Goal: Task Accomplishment & Management: Use online tool/utility

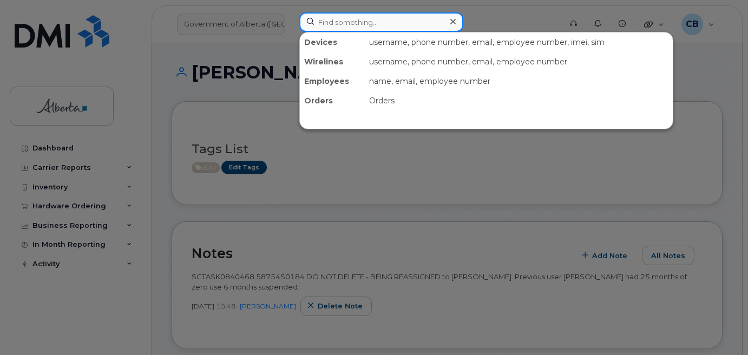
click at [351, 18] on input at bounding box center [381, 21] width 164 height 19
paste input "5875450184"
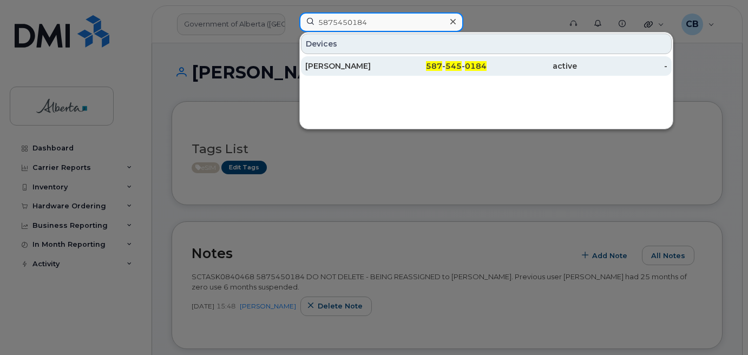
type input "5875450184"
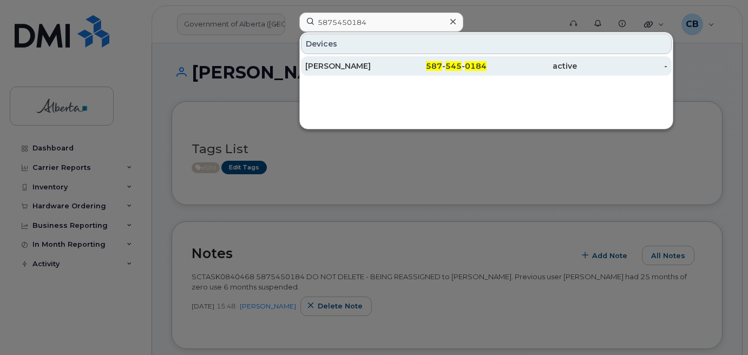
click at [338, 64] on div "Bridget Piller" at bounding box center [350, 66] width 90 height 11
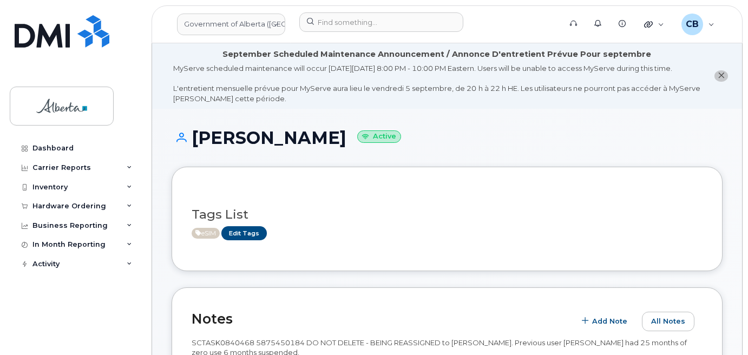
click at [721, 79] on icon "close notification" at bounding box center [721, 75] width 7 height 7
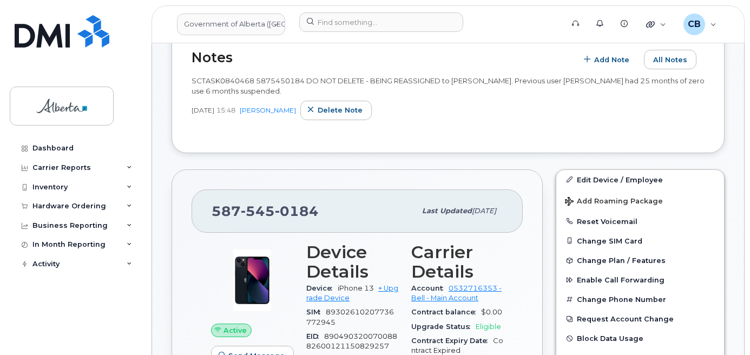
scroll to position [216, 0]
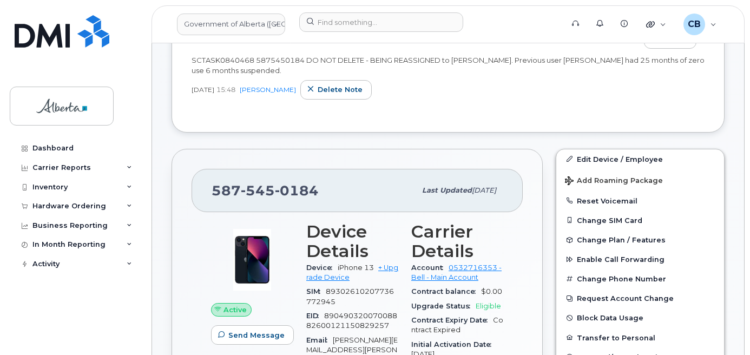
click at [216, 186] on span "587 545 0184" at bounding box center [265, 190] width 107 height 16
copy span "587 545 0184"
click at [417, 174] on div "587 545 0184 Last updated Aug 29, 2025" at bounding box center [357, 190] width 331 height 43
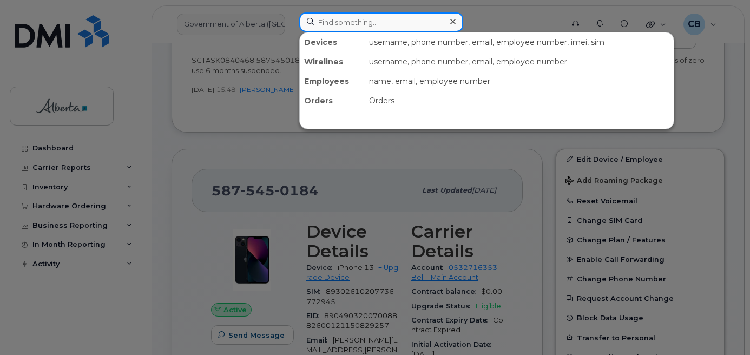
click at [320, 23] on input at bounding box center [381, 21] width 164 height 19
paste input "5873857173"
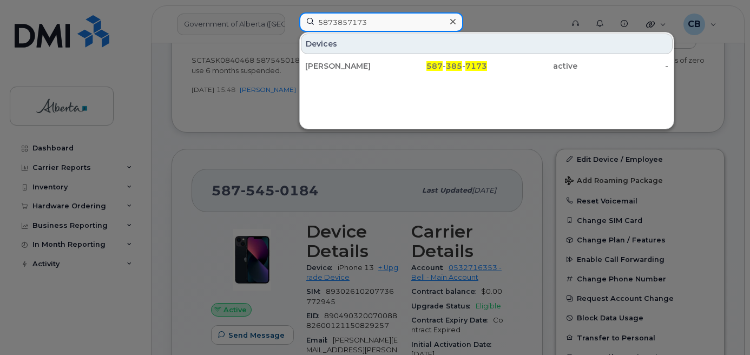
type input "5873857173"
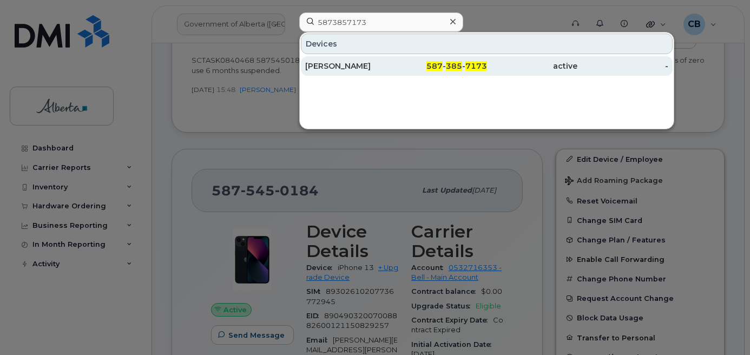
click at [330, 67] on div "Holly Dulmage" at bounding box center [350, 66] width 91 height 11
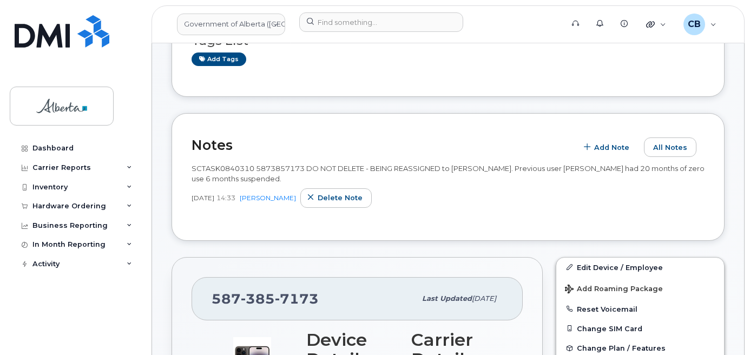
scroll to position [54, 0]
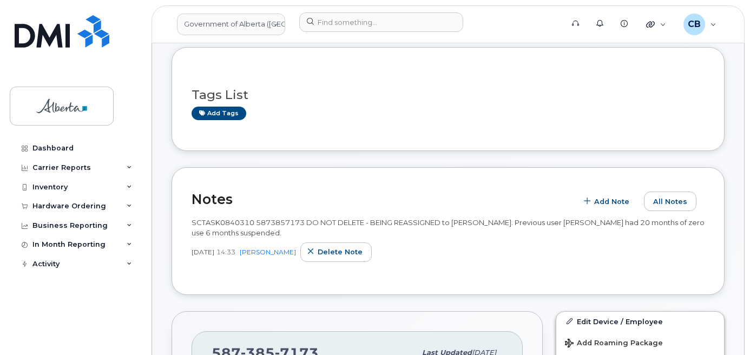
click at [267, 222] on span "SCTASK0840310 5873857173 DO NOT DELETE - BEING REASSIGNED to [PERSON_NAME]. Pre…" at bounding box center [448, 227] width 513 height 19
copy span "5873857173"
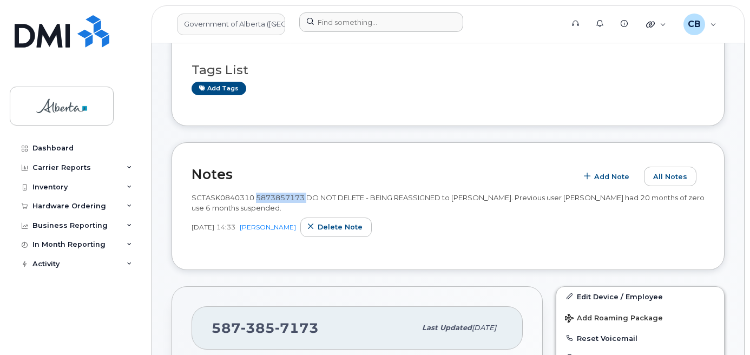
scroll to position [78, 0]
click at [219, 90] on link "Add tags" at bounding box center [219, 89] width 55 height 14
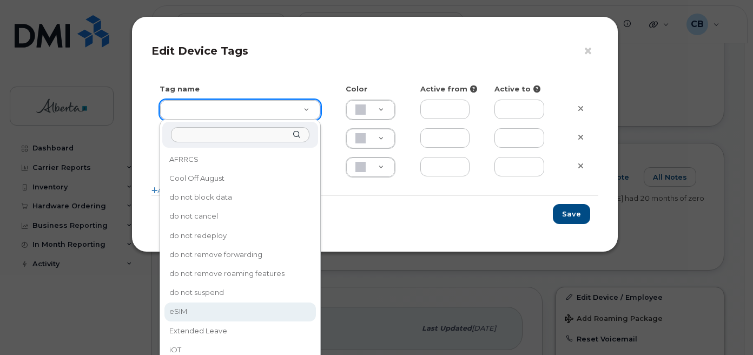
type input "eSIM"
type input "D6CDC1"
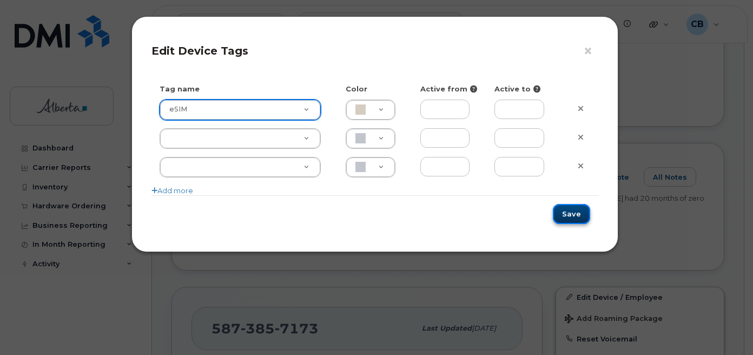
click at [567, 211] on button "Save" at bounding box center [571, 214] width 37 height 20
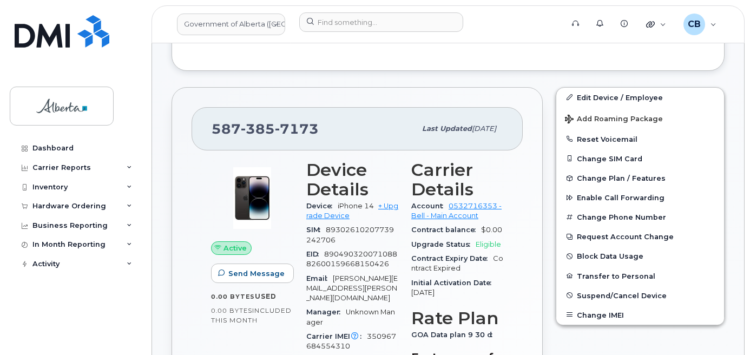
scroll to position [295, 0]
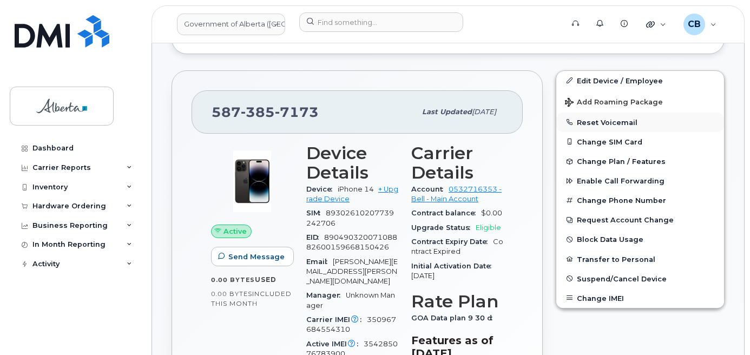
click at [612, 117] on button "Reset Voicemail" at bounding box center [640, 122] width 168 height 19
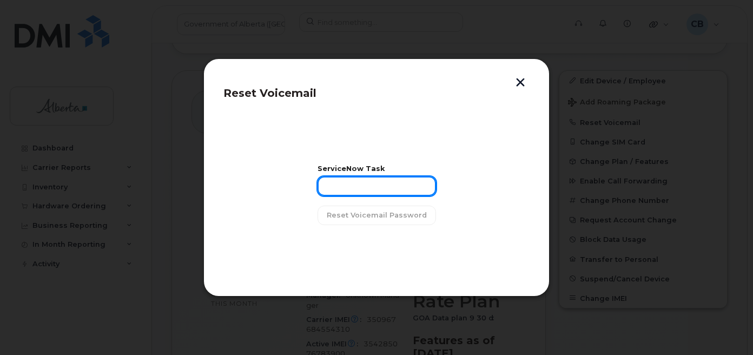
click at [338, 185] on input "text" at bounding box center [377, 185] width 119 height 19
paste input "SCTASK0840310"
type input "SCTASK0840310"
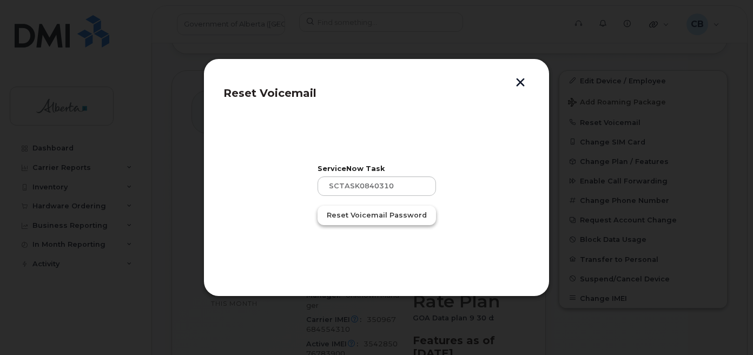
click at [351, 215] on span "Reset Voicemail Password" at bounding box center [377, 215] width 100 height 10
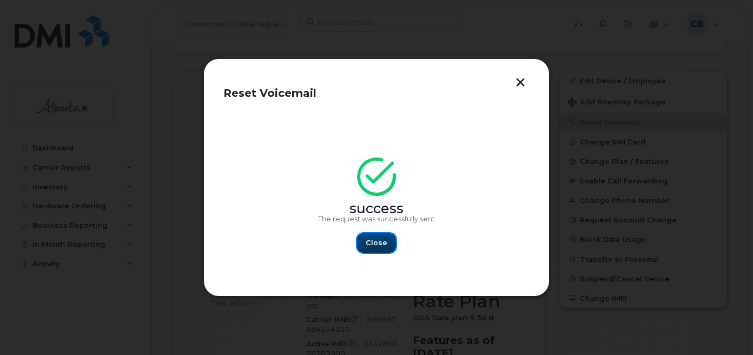
click at [369, 236] on button "Close" at bounding box center [376, 242] width 39 height 19
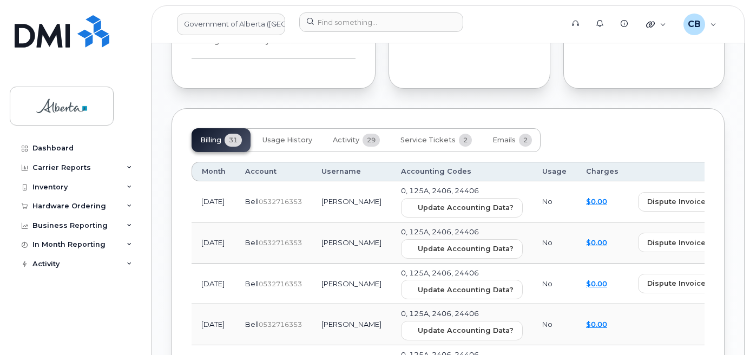
scroll to position [1027, 0]
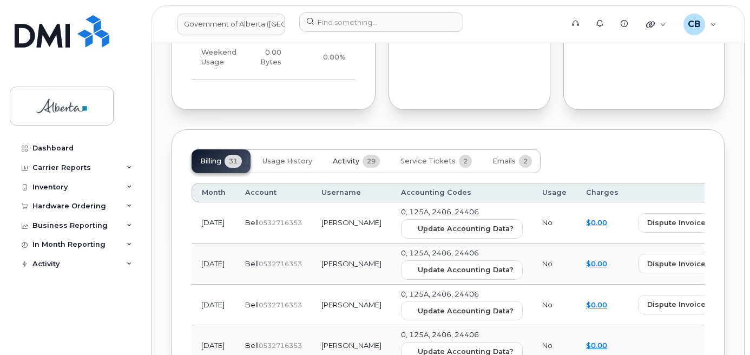
click at [354, 157] on span "Activity" at bounding box center [346, 161] width 27 height 9
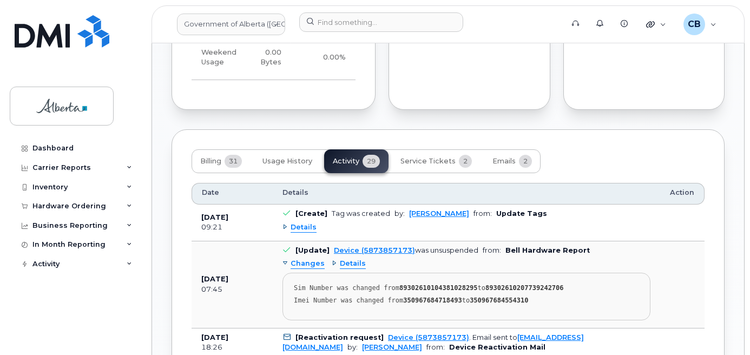
click at [285, 222] on div "Details" at bounding box center [299, 227] width 34 height 10
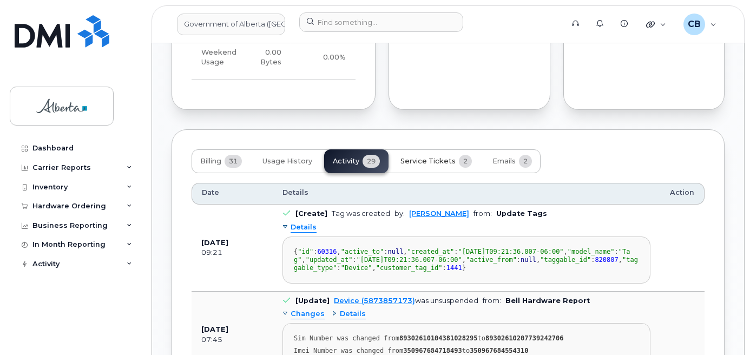
click at [441, 157] on span "Service Tickets" at bounding box center [427, 161] width 55 height 9
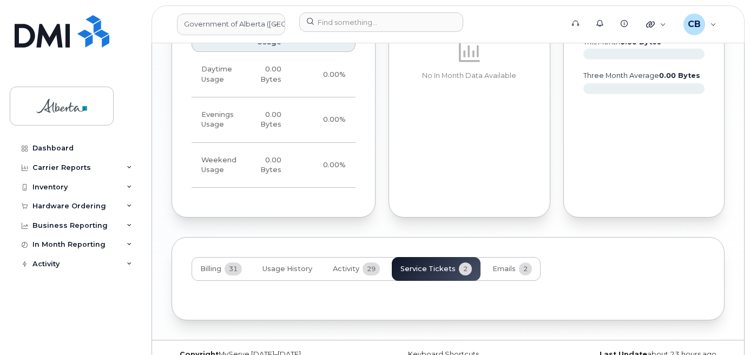
scroll to position [985, 0]
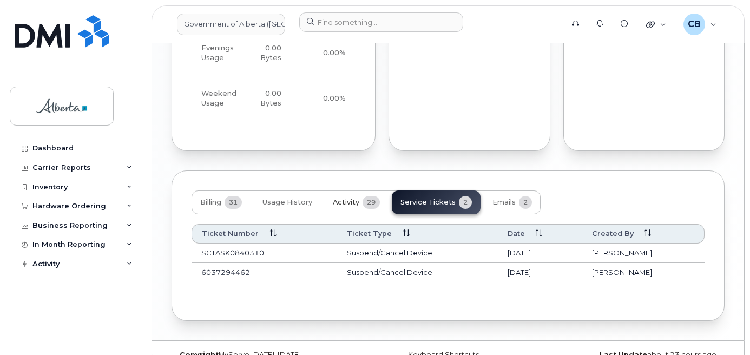
click at [346, 198] on span "Activity" at bounding box center [346, 202] width 27 height 9
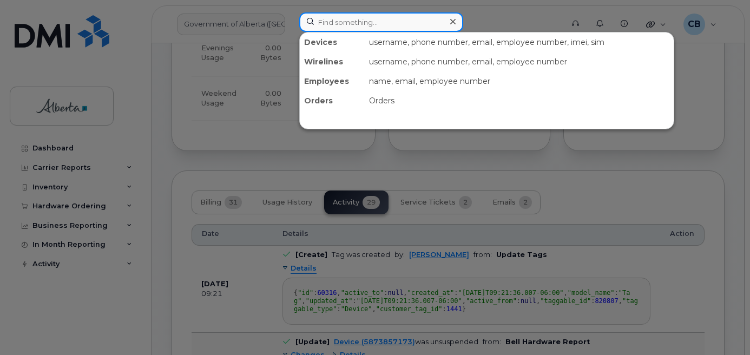
click at [374, 27] on input at bounding box center [381, 21] width 164 height 19
paste input "4034089134"
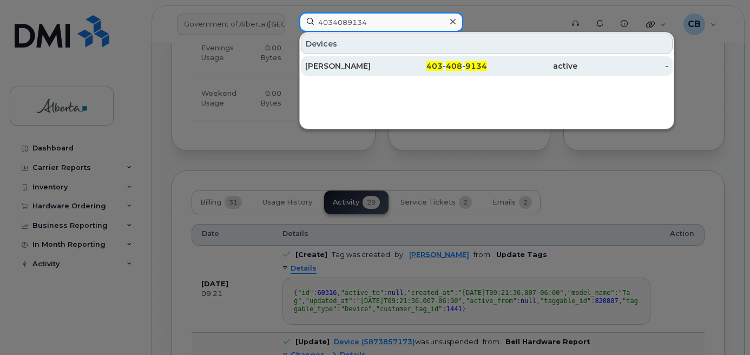
type input "4034089134"
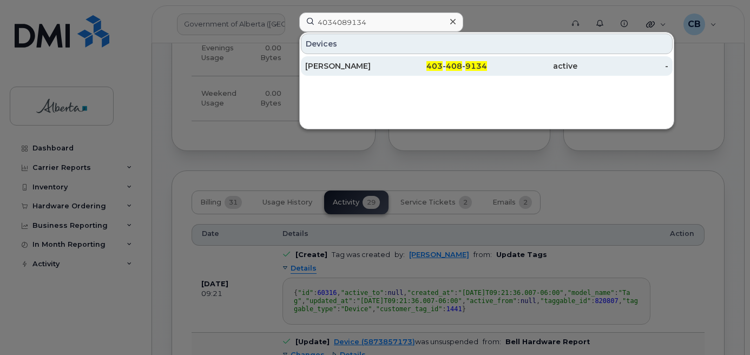
click at [347, 69] on div "Mostafa Elaghoury" at bounding box center [350, 66] width 91 height 11
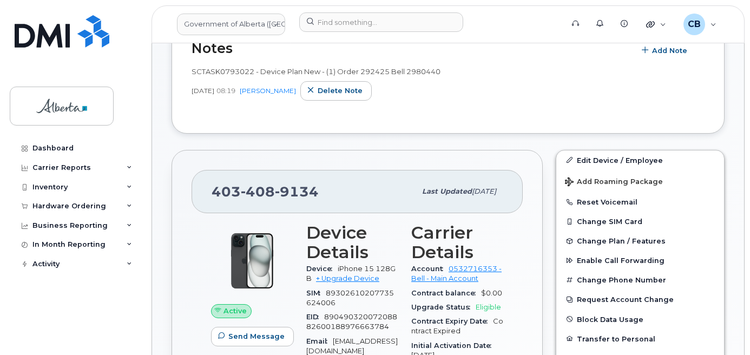
scroll to position [251, 0]
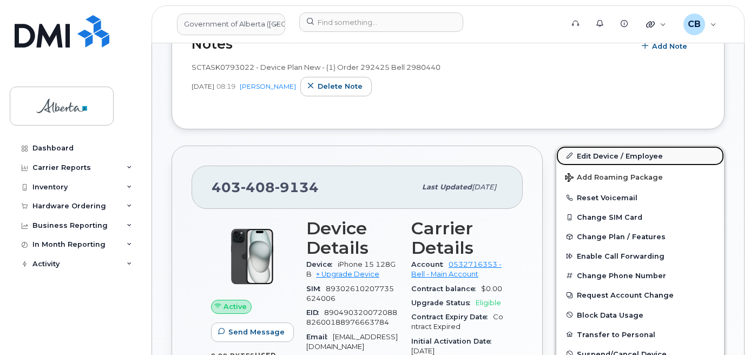
click at [609, 159] on link "Edit Device / Employee" at bounding box center [640, 155] width 168 height 19
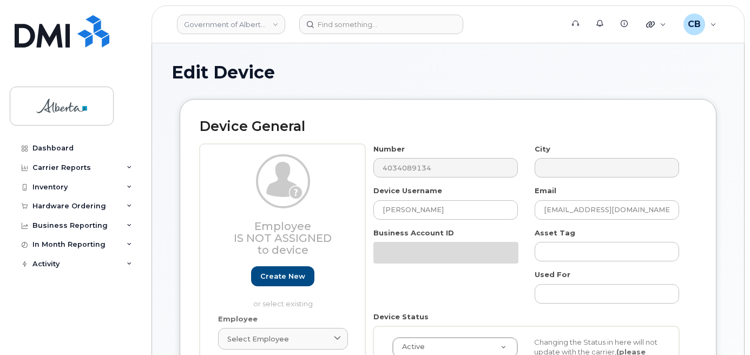
select select "4681665"
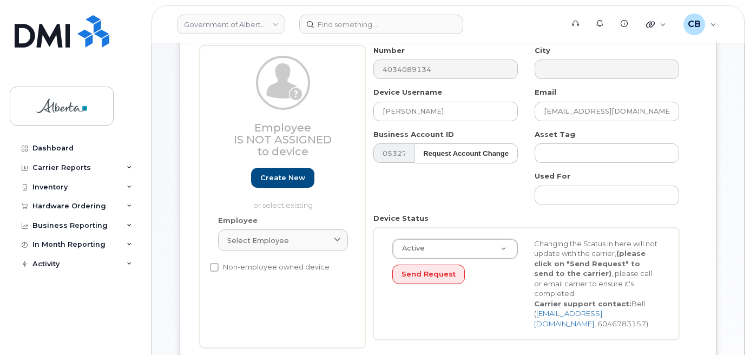
scroll to position [108, 0]
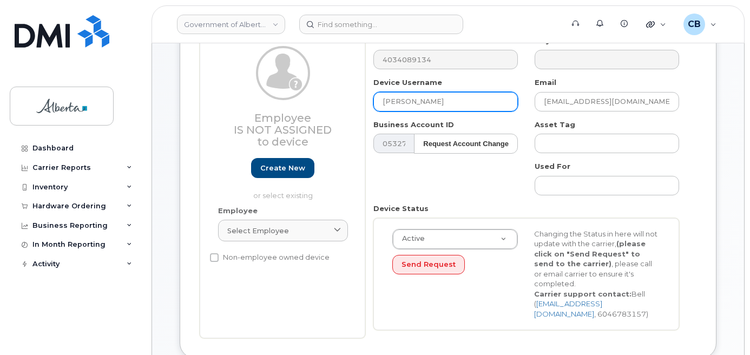
click at [391, 97] on input "[PERSON_NAME]" at bounding box center [445, 101] width 144 height 19
paste input "Project Manager"
type input "Project Manager"
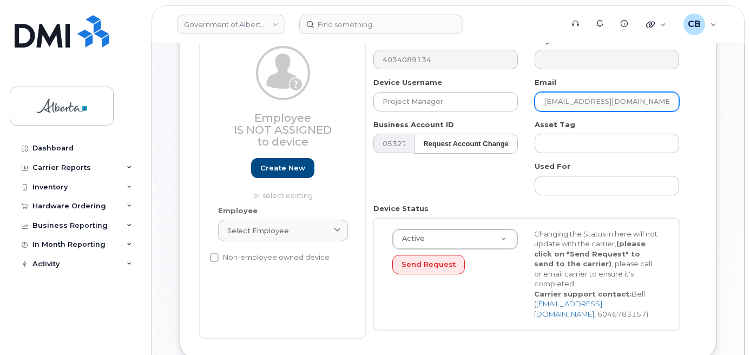
click at [550, 104] on input "Mostafa.Elaghoury@gov.ab.ca" at bounding box center [607, 101] width 144 height 19
paste input "Barb.Youzwishen"
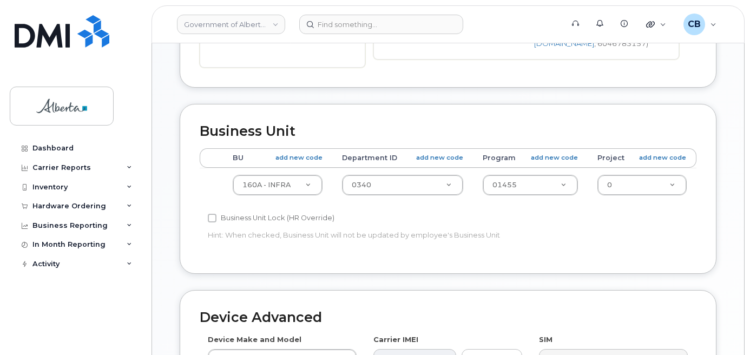
scroll to position [433, 0]
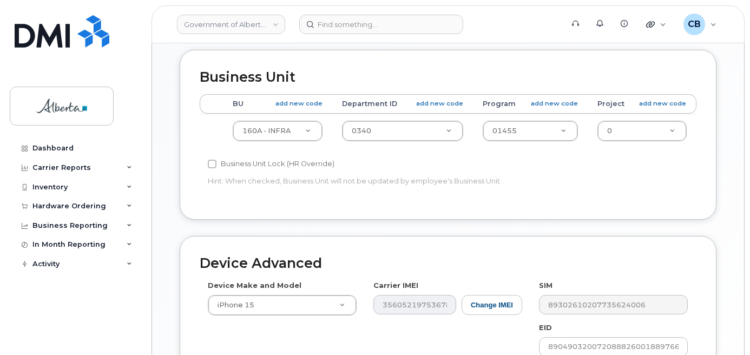
type input "[PERSON_NAME][EMAIL_ADDRESS][DOMAIN_NAME]"
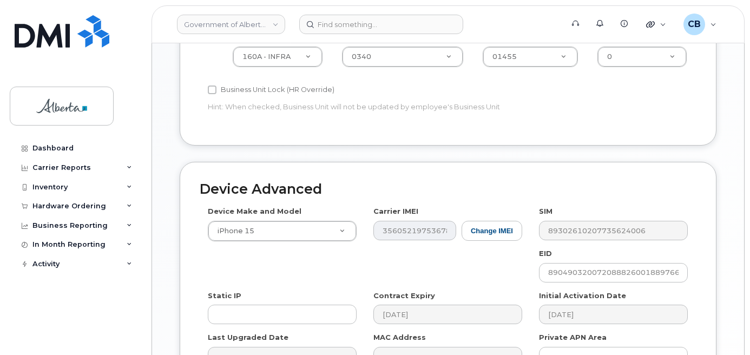
scroll to position [555, 0]
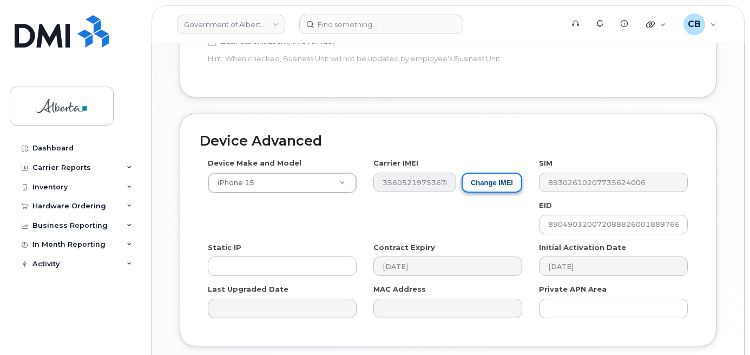
click at [497, 173] on button "Change IMEI" at bounding box center [492, 183] width 61 height 20
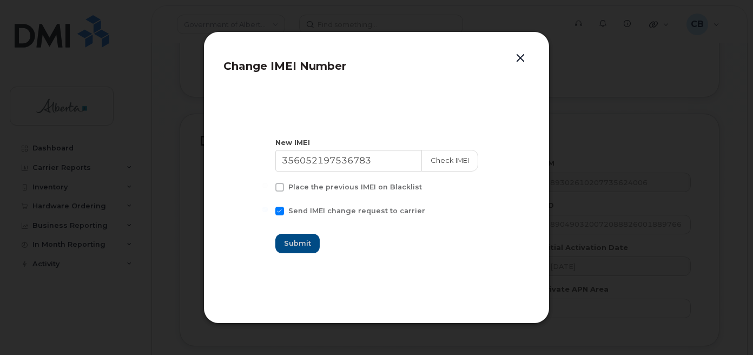
drag, startPoint x: 523, startPoint y: 55, endPoint x: 541, endPoint y: 80, distance: 30.6
click at [523, 56] on button "button" at bounding box center [520, 58] width 16 height 15
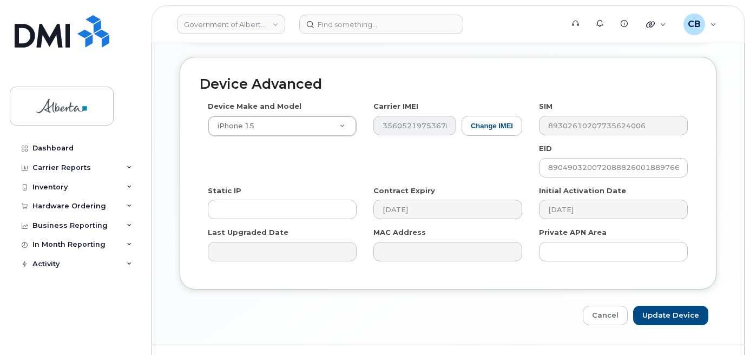
scroll to position [615, 0]
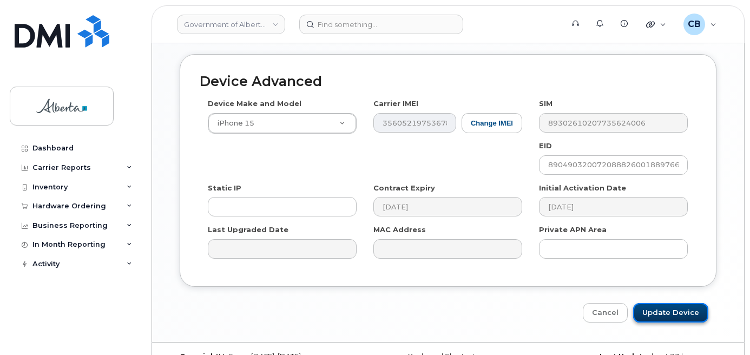
click at [667, 303] on input "Update Device" at bounding box center [670, 313] width 75 height 20
type input "Saving..."
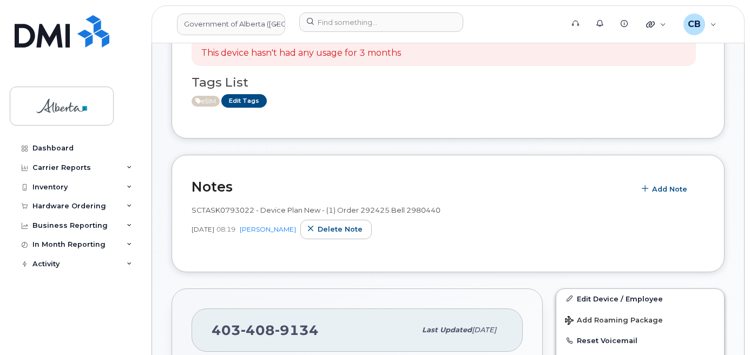
scroll to position [162, 0]
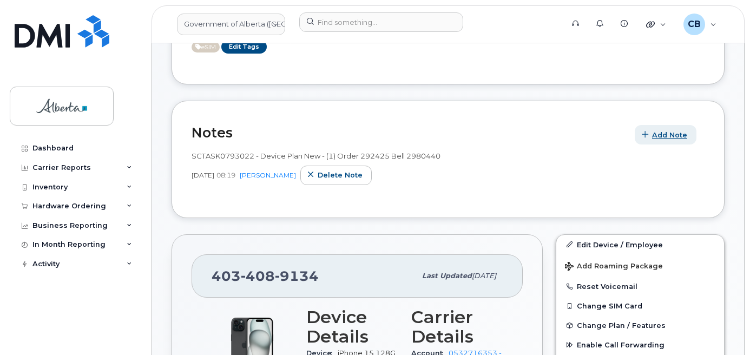
click at [666, 135] on span "Add Note" at bounding box center [669, 135] width 35 height 10
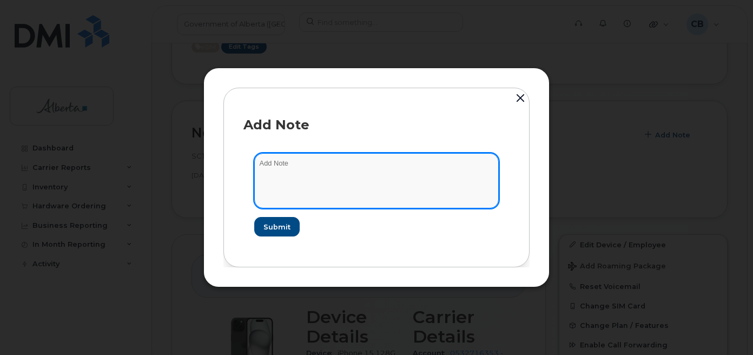
click at [259, 162] on textarea at bounding box center [376, 180] width 245 height 55
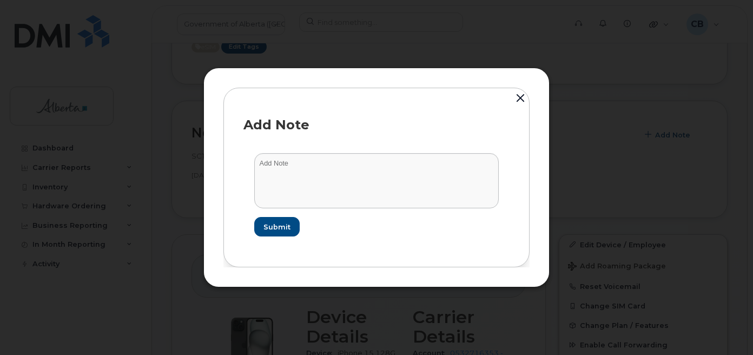
click at [520, 97] on button "button" at bounding box center [520, 99] width 16 height 24
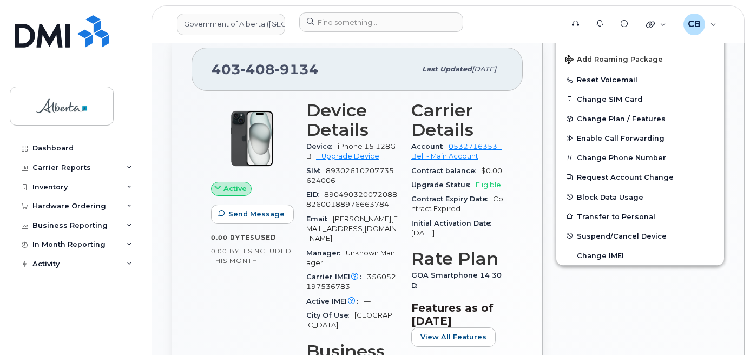
scroll to position [379, 0]
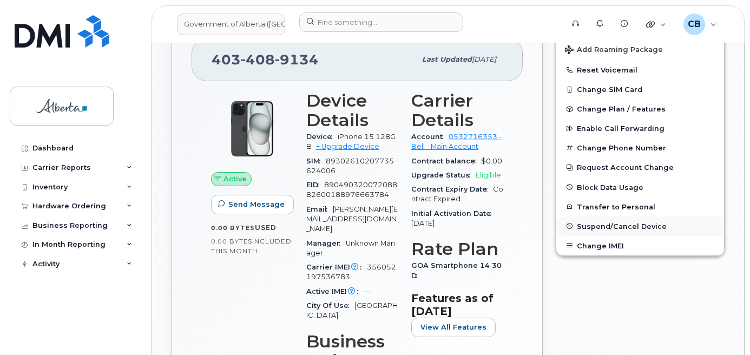
click at [604, 227] on span "Suspend/Cancel Device" at bounding box center [622, 226] width 90 height 8
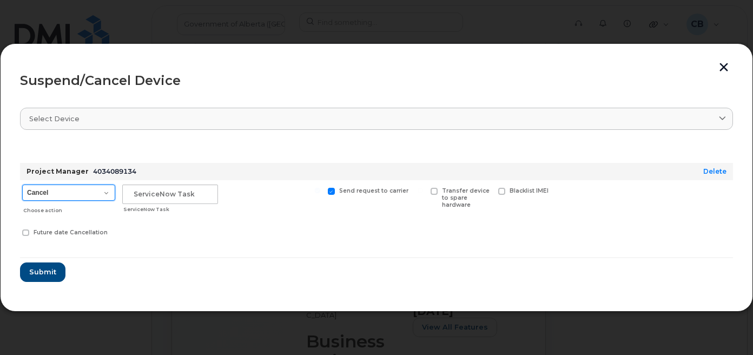
click at [108, 194] on select "Cancel Suspend - Extend Suspension Suspend - Reduced Rate Suspend - Lost Device…" at bounding box center [68, 193] width 93 height 16
select select "[object Object]"
click at [22, 185] on select "Cancel Suspend - Extend Suspension Suspend - Reduced Rate Suspend - Lost Device…" at bounding box center [68, 193] width 93 height 16
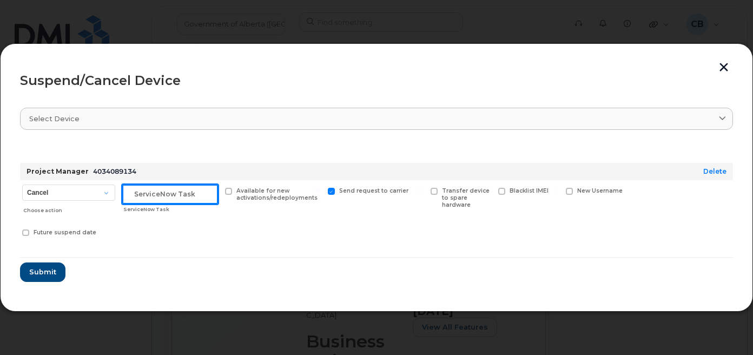
click at [159, 193] on input "text" at bounding box center [170, 194] width 96 height 19
paste input "SCTASK0840675"
type input "SCTASK0840675"
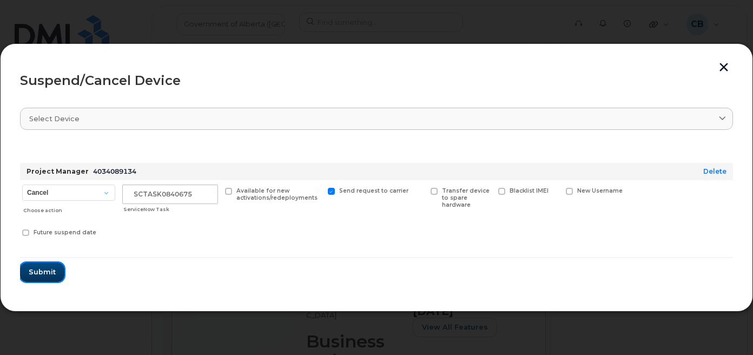
click at [45, 273] on span "Submit" at bounding box center [42, 272] width 27 height 10
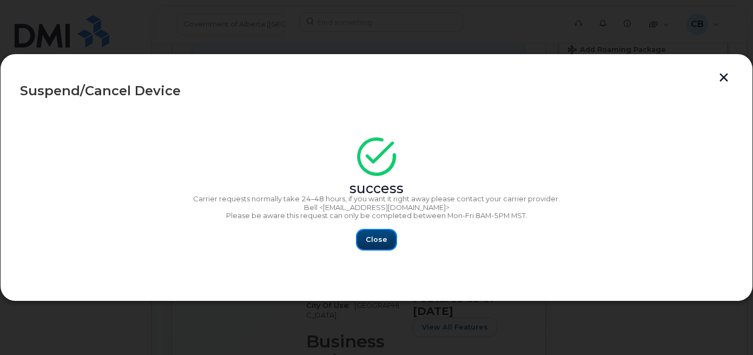
click at [384, 239] on span "Close" at bounding box center [377, 239] width 22 height 10
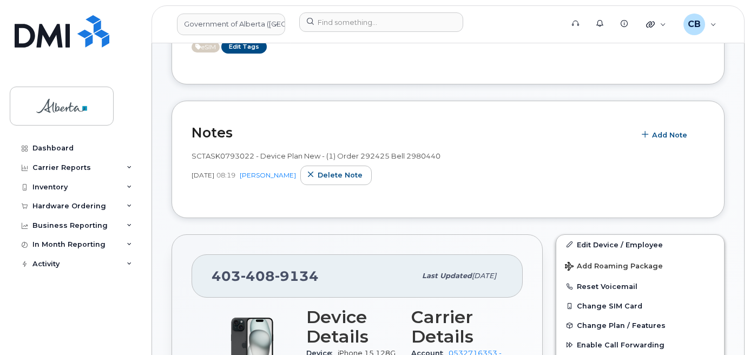
scroll to position [108, 0]
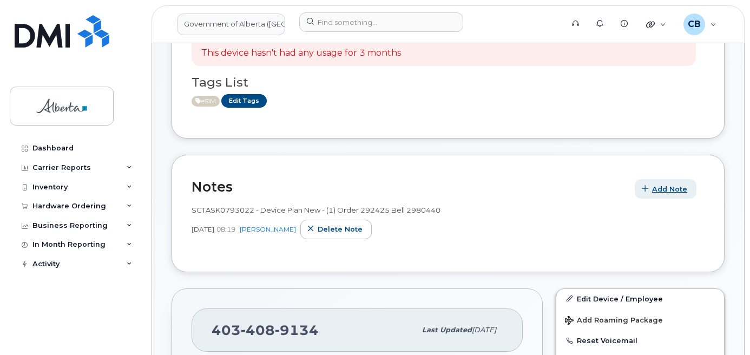
click at [657, 189] on span "Add Note" at bounding box center [669, 189] width 35 height 10
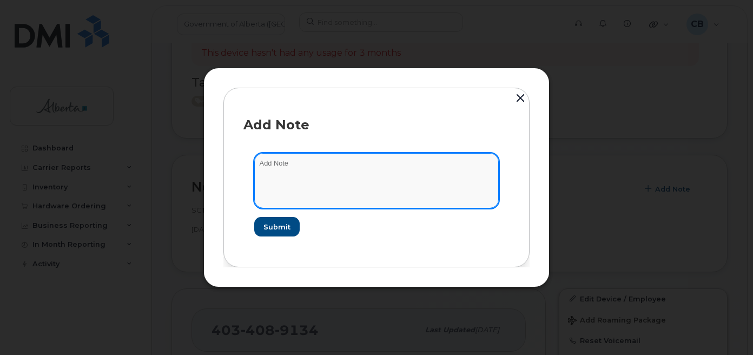
click at [270, 167] on textarea at bounding box center [376, 180] width 245 height 55
paste textarea "SCTASK0840675"
paste textarea "Plan Suspend … device IMEI s/n. Requested by ..."
click at [352, 163] on textarea "SCTASK0840675-Plan Suspend … device IMEI s/n. Requested by ..." at bounding box center [376, 180] width 245 height 55
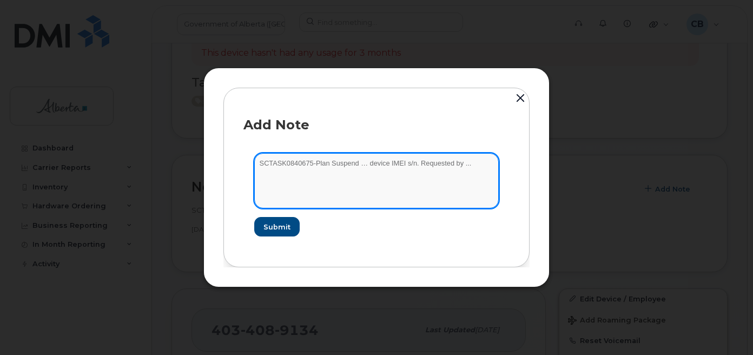
paste textarea "4034089134"
click at [392, 161] on textarea "SCTASK0840675-Plan Suspend 4034089134 device IMEI s/n. Requested by ..." at bounding box center [376, 180] width 245 height 55
click at [430, 162] on textarea "SCTASK0840675-Plan Suspend 4034089134 device IMEI s/n. Requested by ..." at bounding box center [376, 180] width 245 height 55
paste textarea "iPhone 15 128GB 356052197536783 H4PWMQP046"
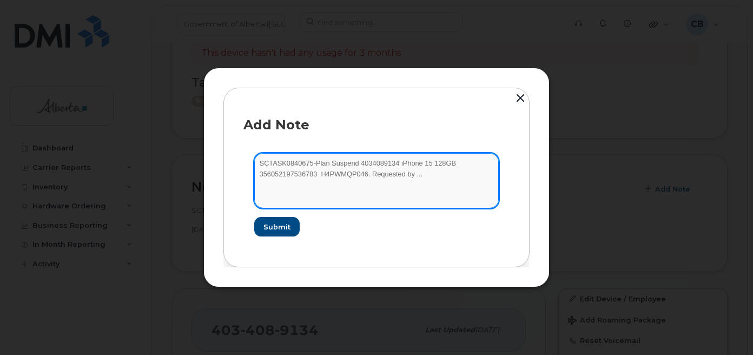
click at [428, 163] on textarea "SCTASK0840675-Plan Suspend 4034089134 iPhone 15 128GB 356052197536783 H4PWMQP04…" at bounding box center [376, 180] width 245 height 55
click at [258, 173] on textarea "SCTASK0840675-Plan Suspend 4034089134 iPhone 15 356052197536783 H4PWMQP046. Req…" at bounding box center [376, 180] width 245 height 55
click at [352, 174] on textarea "SCTASK0840675-Plan Suspend 4034089134 iPhone 15 356052197536783 H4PWMQP046. Req…" at bounding box center [376, 180] width 245 height 55
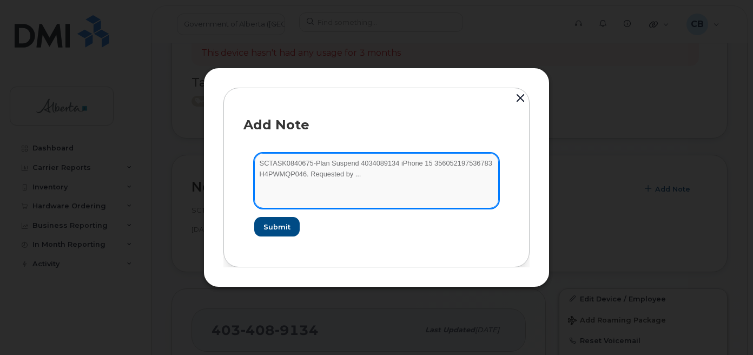
drag, startPoint x: 350, startPoint y: 175, endPoint x: 360, endPoint y: 175, distance: 10.3
click at [360, 175] on textarea "SCTASK0840675-Plan Suspend 4034089134 iPhone 15 356052197536783 H4PWMQP046. Req…" at bounding box center [376, 180] width 245 height 55
paste textarea "Barb Youzwishen"
type textarea "SCTASK0840675-Plan Suspend 4034089134 iPhone 15 356052197536783 H4PWMQP046. Req…"
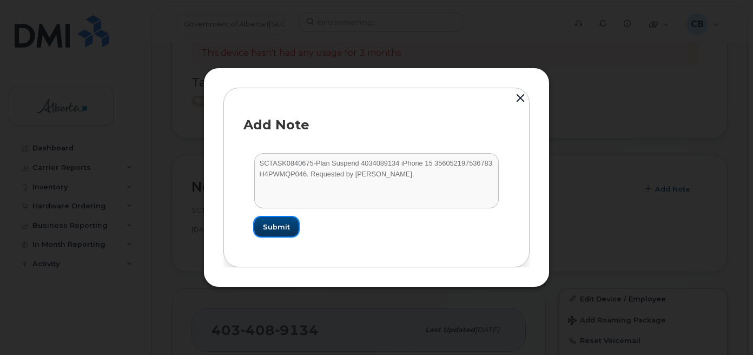
click at [278, 226] on span "Submit" at bounding box center [276, 227] width 27 height 10
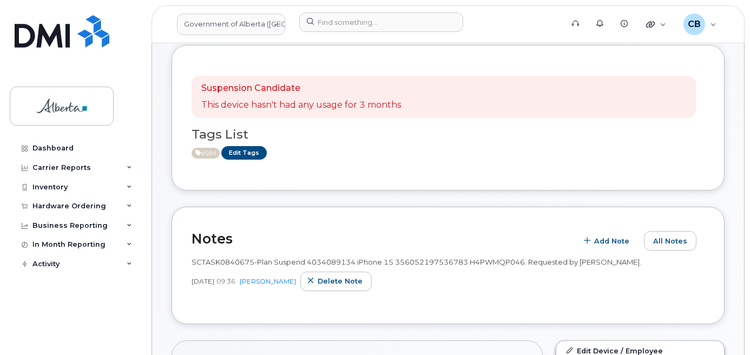
scroll to position [54, 0]
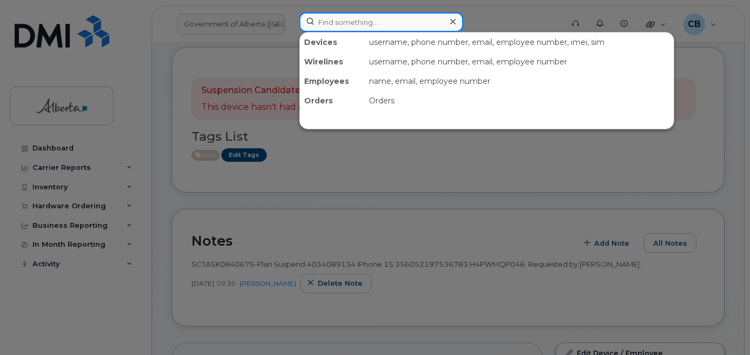
click at [321, 15] on input at bounding box center [381, 21] width 164 height 19
paste input "7803183352"
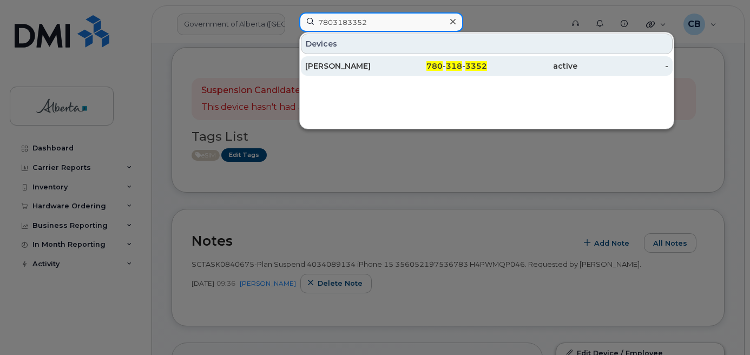
type input "7803183352"
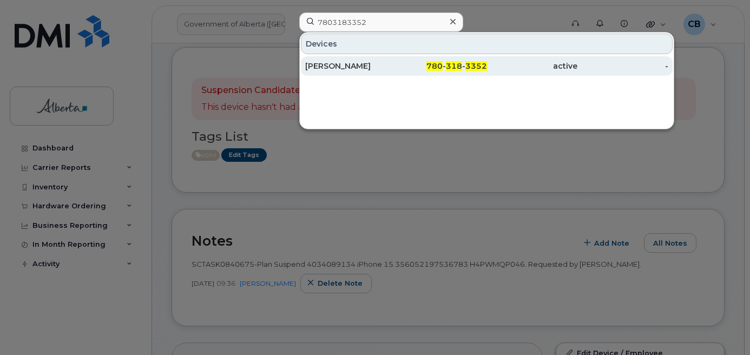
click at [328, 62] on div "[PERSON_NAME]" at bounding box center [350, 66] width 91 height 11
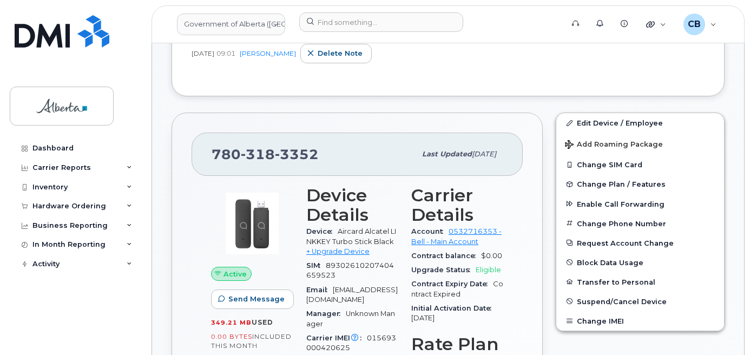
scroll to position [365, 0]
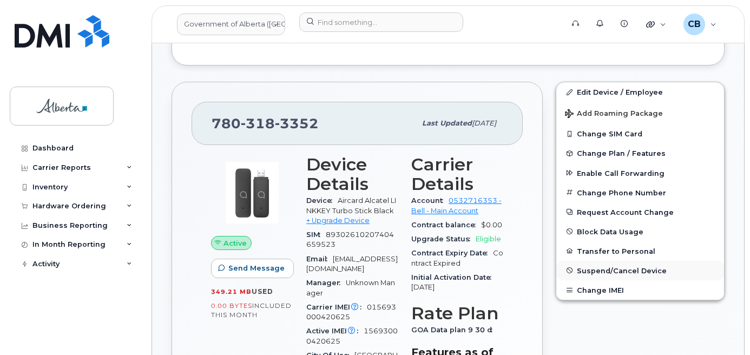
click at [601, 269] on span "Suspend/Cancel Device" at bounding box center [622, 270] width 90 height 8
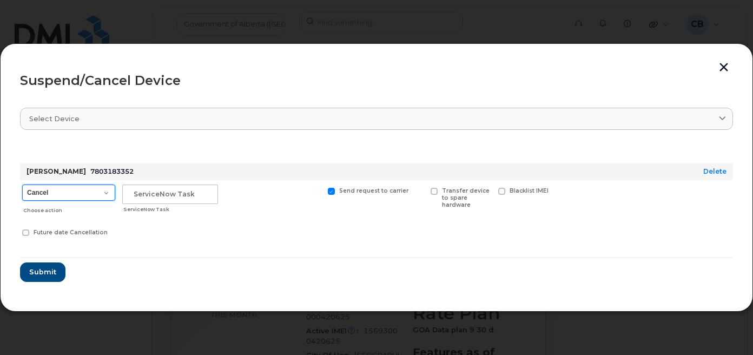
click at [104, 193] on select "Cancel Suspend - Extend Suspension Suspend - Reduced Rate Suspend - Lost Device…" at bounding box center [68, 193] width 93 height 16
select select "[object Object]"
click at [22, 185] on select "Cancel Suspend - Extend Suspension Suspend - Reduced Rate Suspend - Lost Device…" at bounding box center [68, 193] width 93 height 16
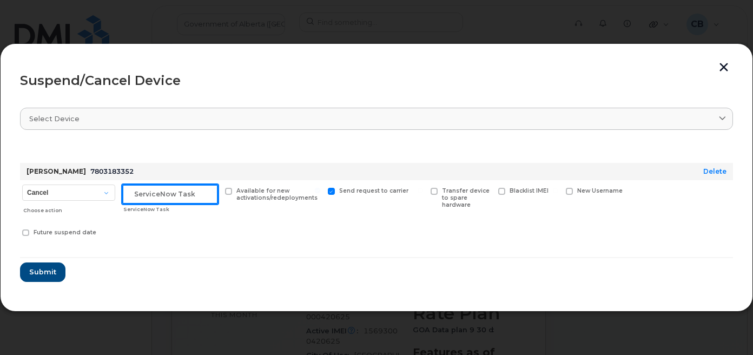
click at [157, 190] on input "text" at bounding box center [170, 194] width 96 height 19
paste input "SCTASK0840783"
type input "SCTASK0840783"
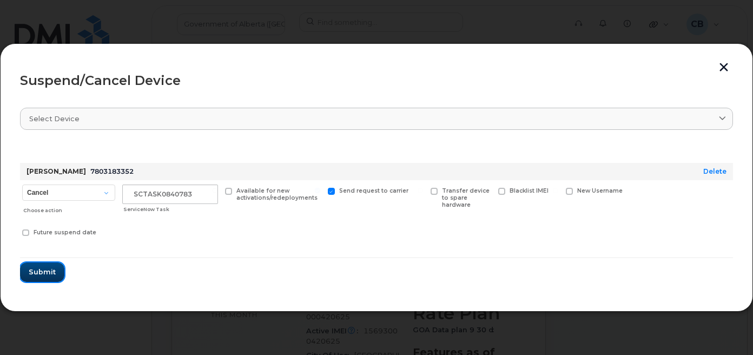
click at [40, 271] on span "Submit" at bounding box center [42, 272] width 27 height 10
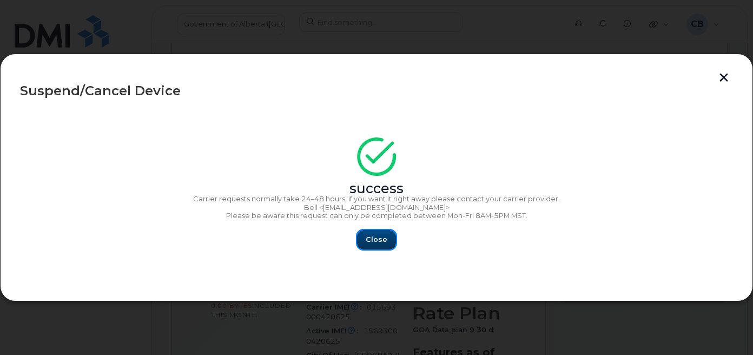
click at [379, 245] on button "Close" at bounding box center [376, 239] width 39 height 19
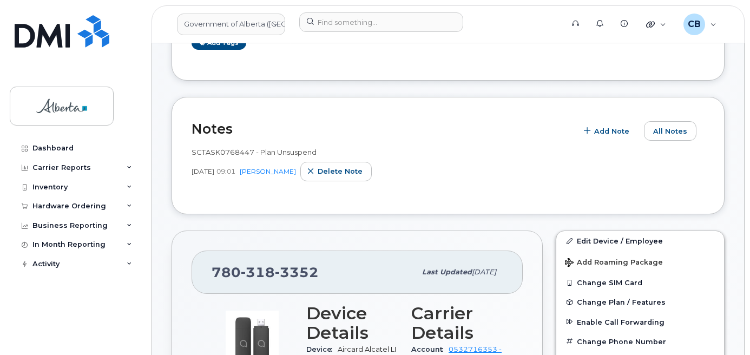
scroll to position [206, 0]
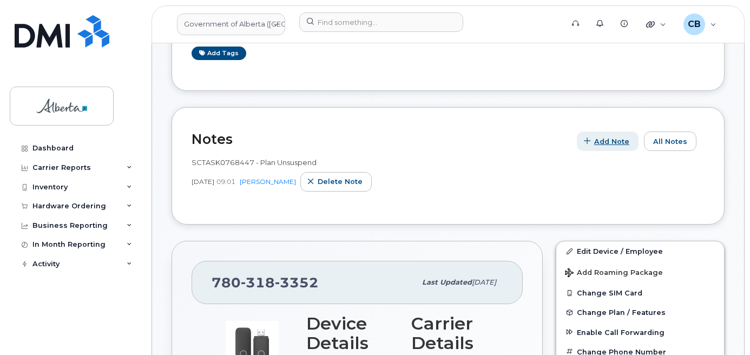
click at [606, 144] on span "Add Note" at bounding box center [611, 141] width 35 height 10
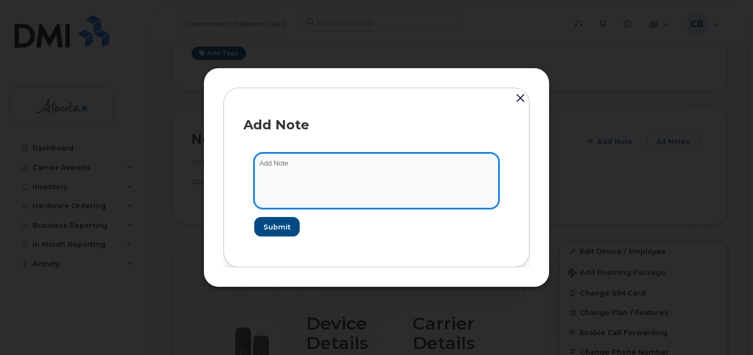
click at [268, 167] on textarea at bounding box center [376, 180] width 245 height 55
paste textarea "SCTASK0840783"
paste textarea "Plan Suspend … device IMEI s/n. Requested by ..."
click at [352, 162] on textarea "SCTASK0840783-Plan Suspend … device IMEI s/n. Requested by ..." at bounding box center [376, 180] width 245 height 55
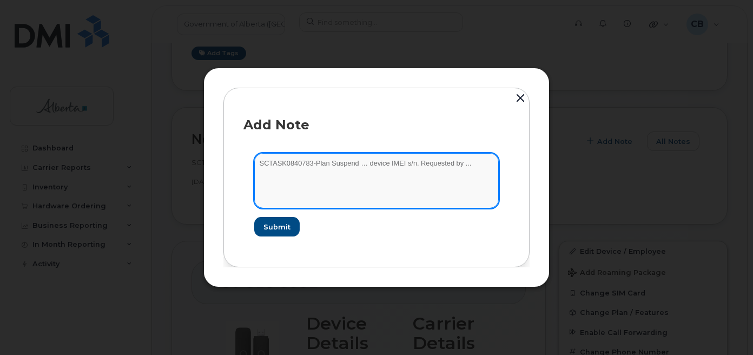
paste textarea "7803183352"
click at [395, 165] on textarea "SCTASK0840783-Plan Suspend 7803183352 device IMEI s/n. Requested by ..." at bounding box center [376, 180] width 245 height 55
click at [431, 165] on textarea "SCTASK0840783-Plan Suspend 7803183352 device IMEI s/n. Requested by ..." at bounding box center [376, 180] width 245 height 55
paste textarea "Aircard Alcatel LINKKEY Turbo Stick Blac 015693000420625"
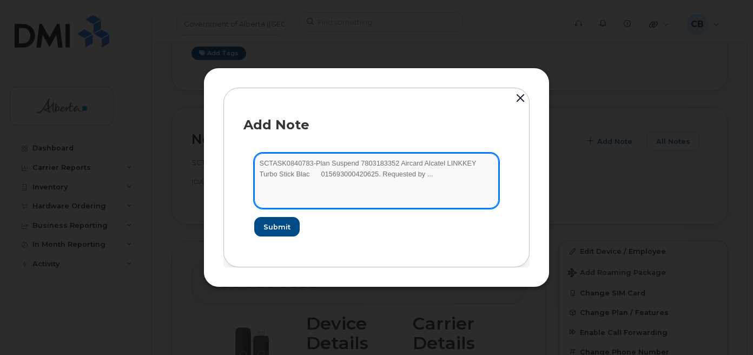
click at [261, 173] on textarea "SCTASK0840783-Plan Suspend 7803183352 Aircard Alcatel LINKKEY Turbo Stick Blac …" at bounding box center [376, 180] width 245 height 55
click at [359, 174] on textarea "SCTASK0840783-Plan Suspend 7803183352 Aircard Alcatel LINKKEY Turbo Stick 01569…" at bounding box center [376, 180] width 245 height 55
drag, startPoint x: 365, startPoint y: 175, endPoint x: 358, endPoint y: 177, distance: 7.9
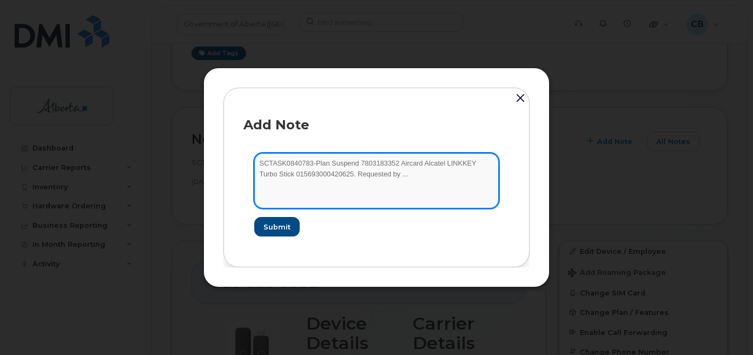
click at [358, 177] on textarea "SCTASK0840783-Plan Suspend 7803183352 Aircard Alcatel LINKKEY Turbo Stick 01569…" at bounding box center [376, 180] width 245 height 55
paste textarea "[PERSON_NAME]"
type textarea "SCTASK0840783-Plan Suspend 7803183352 Aircard Alcatel LINKKEY Turbo Stick 01569…"
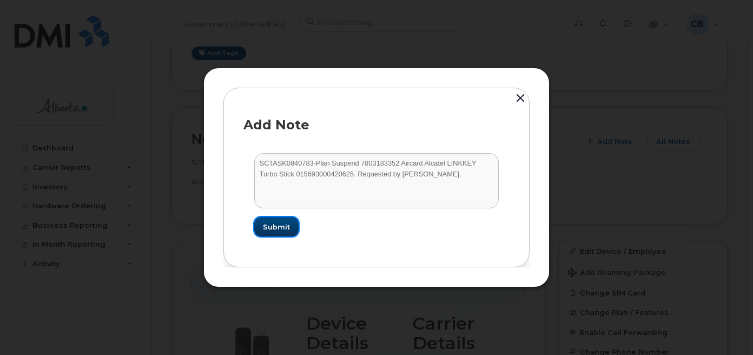
click at [280, 228] on span "Submit" at bounding box center [276, 227] width 27 height 10
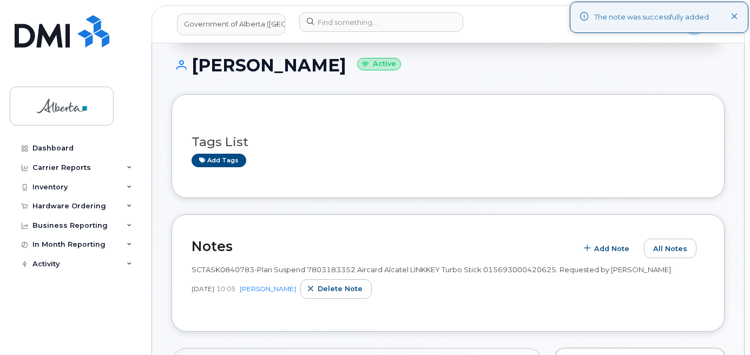
scroll to position [98, 0]
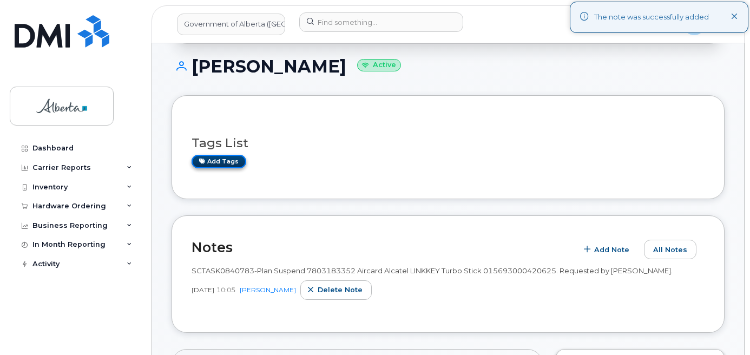
click at [221, 162] on link "Add tags" at bounding box center [219, 162] width 55 height 14
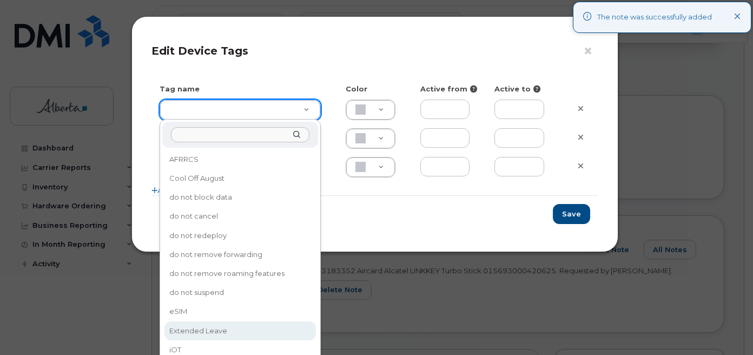
type input "Extended Leave"
type input "F8C6C8"
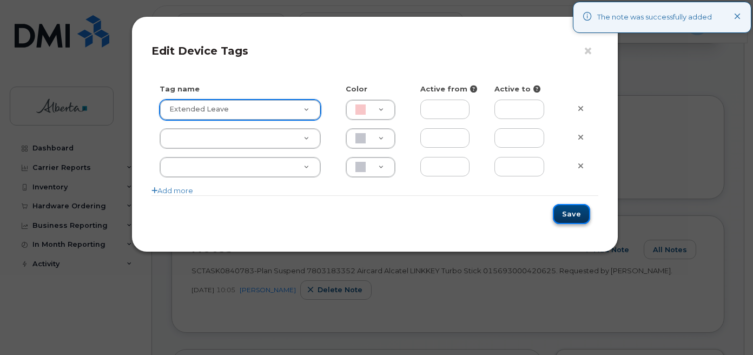
click at [568, 215] on button "Save" at bounding box center [571, 214] width 37 height 20
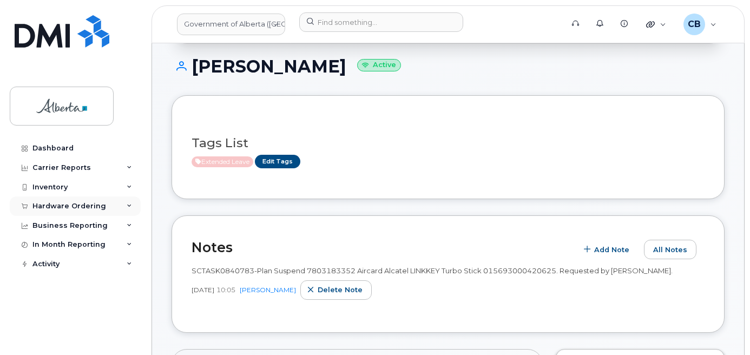
click at [60, 204] on div "Hardware Ordering" at bounding box center [69, 206] width 74 height 9
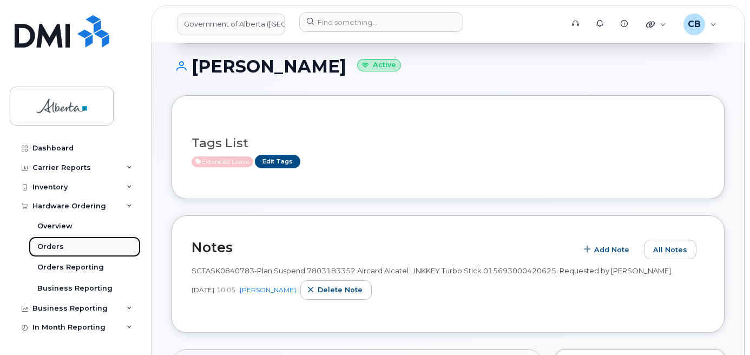
click at [47, 245] on div "Orders" at bounding box center [50, 247] width 27 height 10
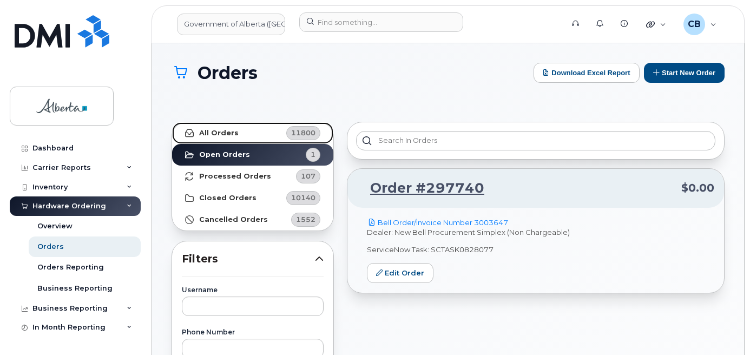
click at [203, 130] on strong "All Orders" at bounding box center [219, 133] width 40 height 9
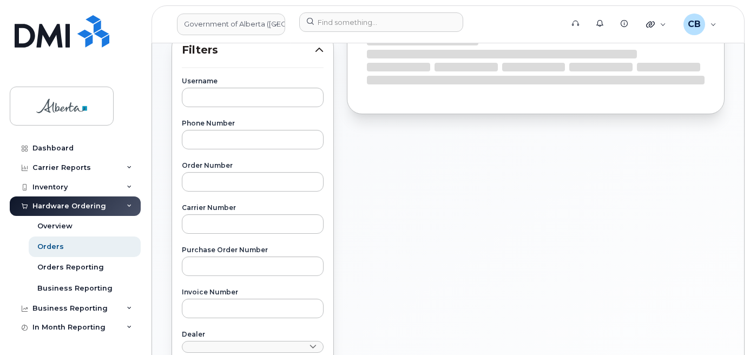
scroll to position [271, 0]
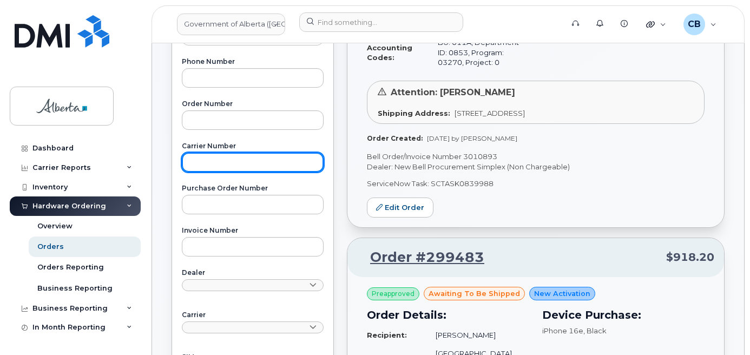
click at [208, 157] on input "text" at bounding box center [253, 162] width 142 height 19
paste input "3010658"
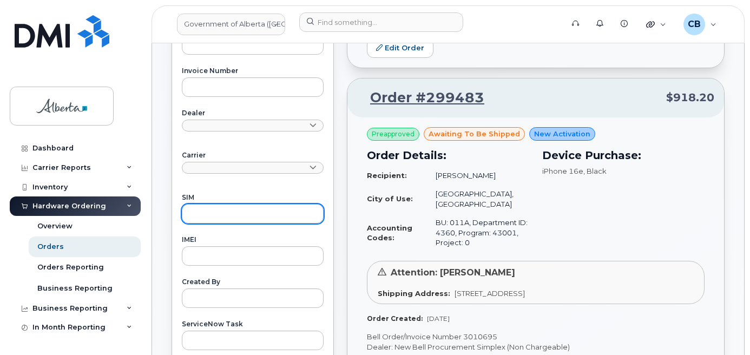
scroll to position [541, 0]
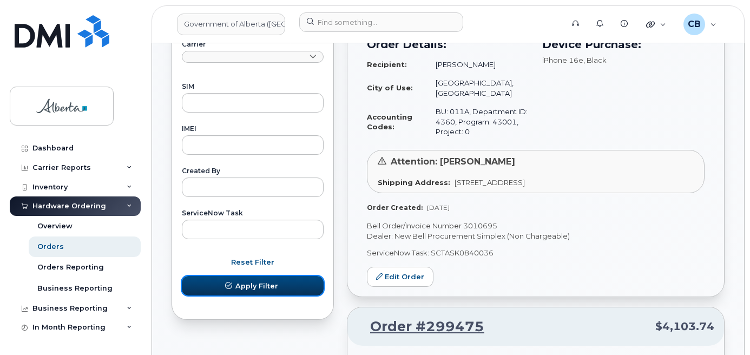
click at [255, 284] on span "Apply Filter" at bounding box center [256, 286] width 43 height 10
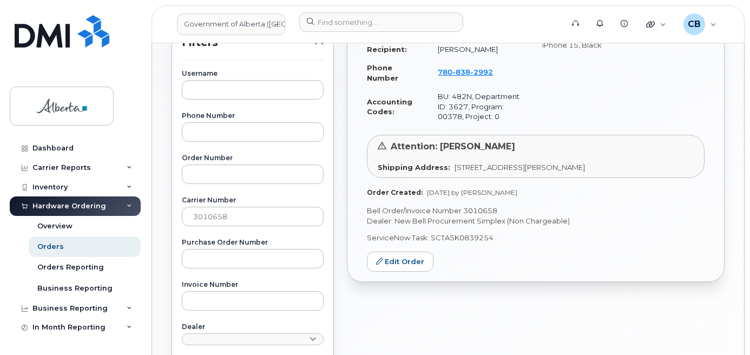
scroll to position [162, 0]
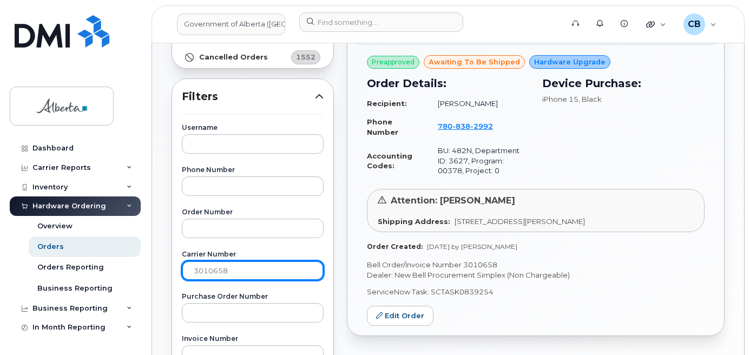
click at [208, 268] on input "3010658" at bounding box center [253, 270] width 142 height 19
paste input "24"
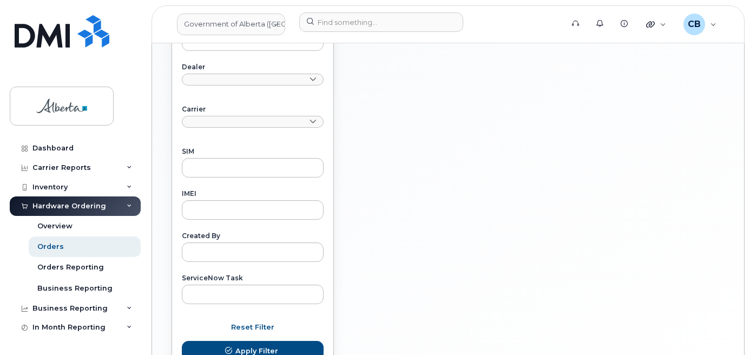
scroll to position [487, 0]
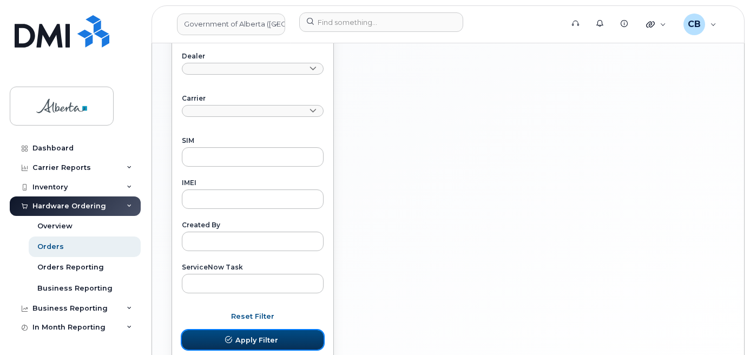
click at [279, 343] on button "Apply Filter" at bounding box center [253, 339] width 142 height 19
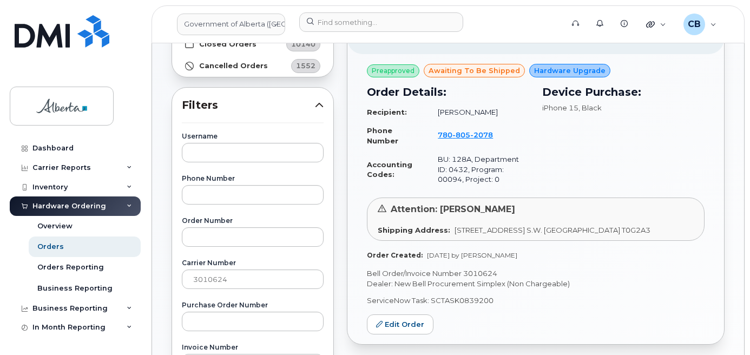
scroll to position [216, 0]
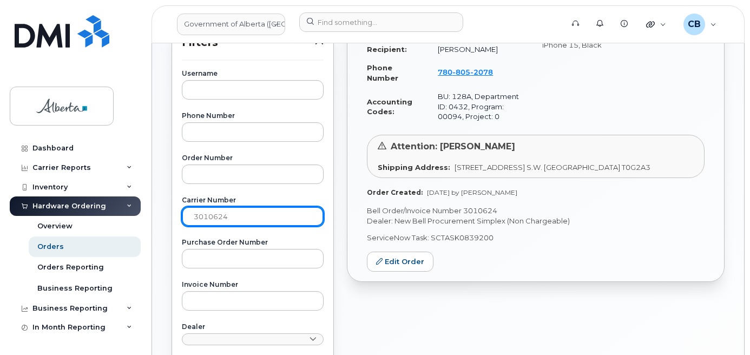
click at [209, 218] on input "3010624" at bounding box center [253, 216] width 142 height 19
paste input "462"
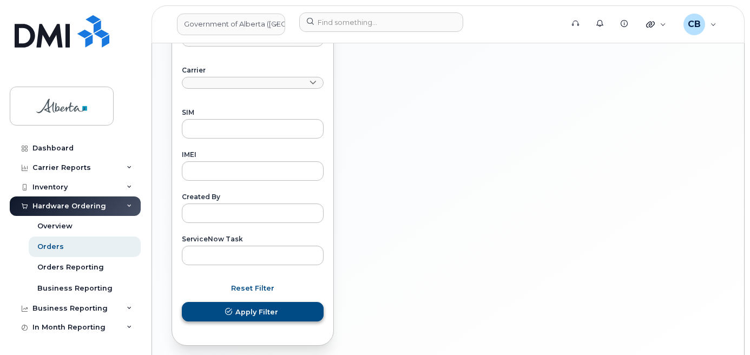
scroll to position [560, 0]
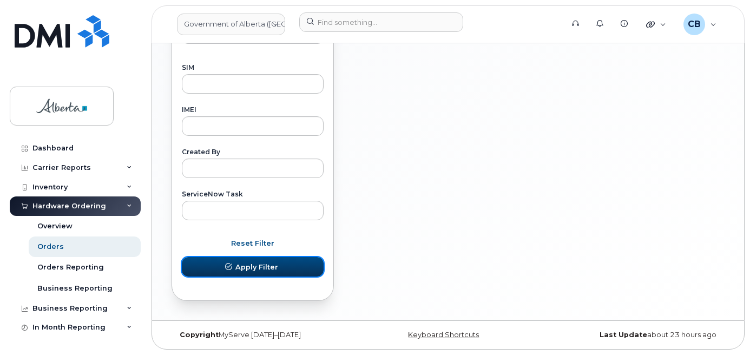
click at [280, 261] on button "Apply Filter" at bounding box center [253, 266] width 142 height 19
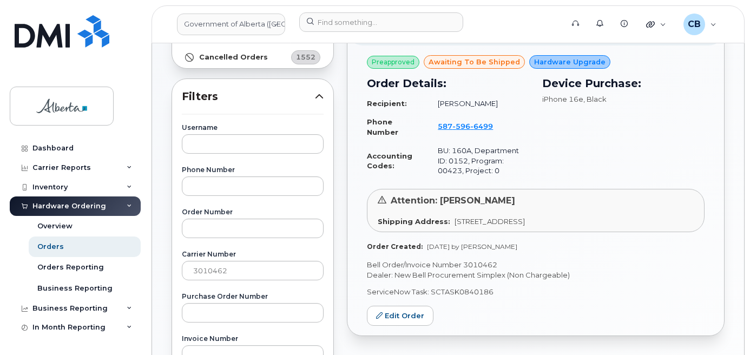
scroll to position [181, 0]
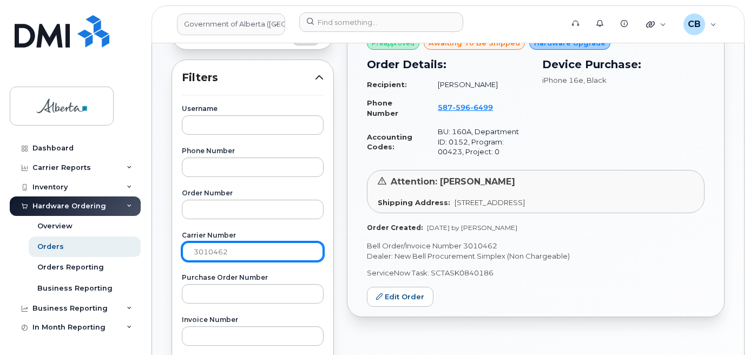
click at [202, 254] on input "3010462" at bounding box center [253, 251] width 142 height 19
paste input "893"
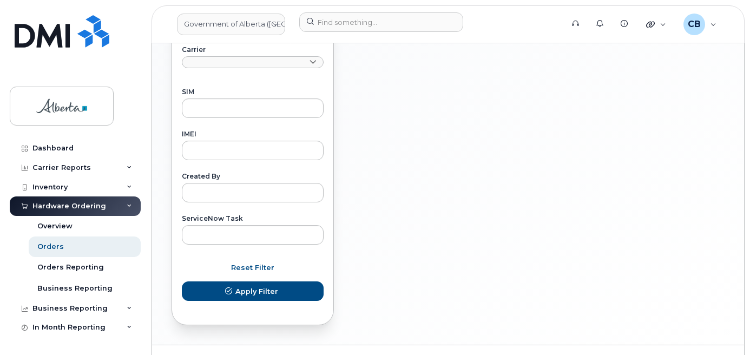
scroll to position [560, 0]
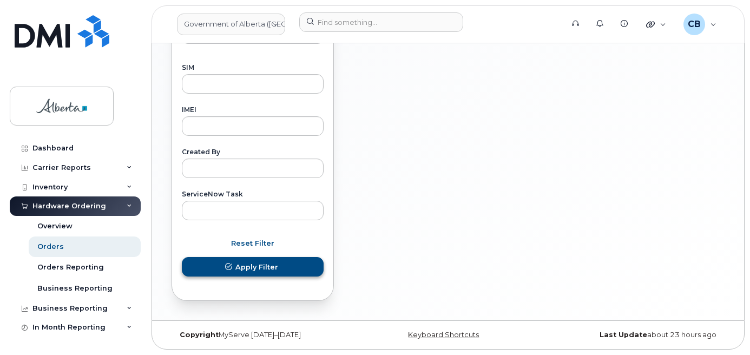
type input "3010893"
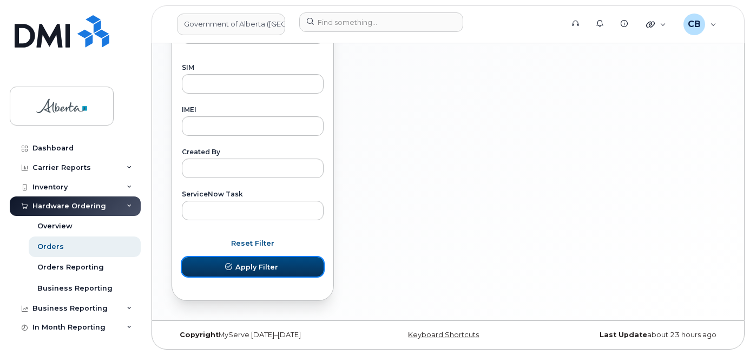
click at [254, 263] on span "Apply Filter" at bounding box center [256, 267] width 43 height 10
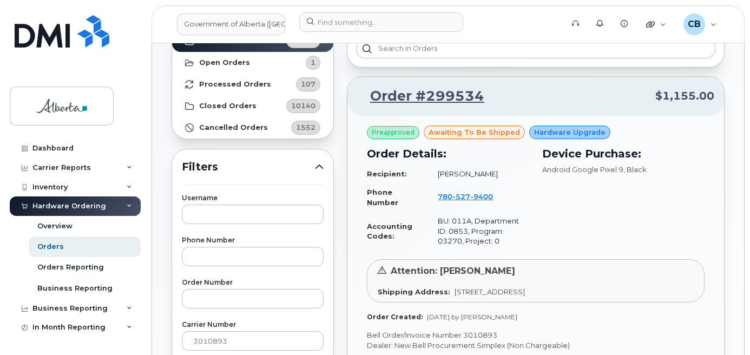
scroll to position [73, 0]
